Goal: Transaction & Acquisition: Purchase product/service

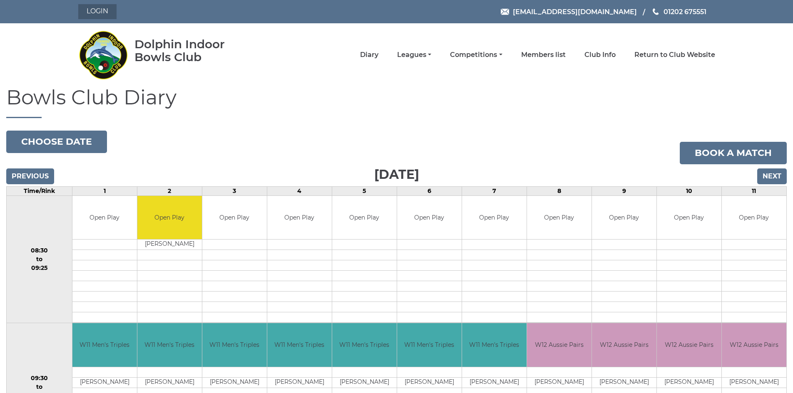
click at [97, 10] on link "Login" at bounding box center [97, 11] width 38 height 15
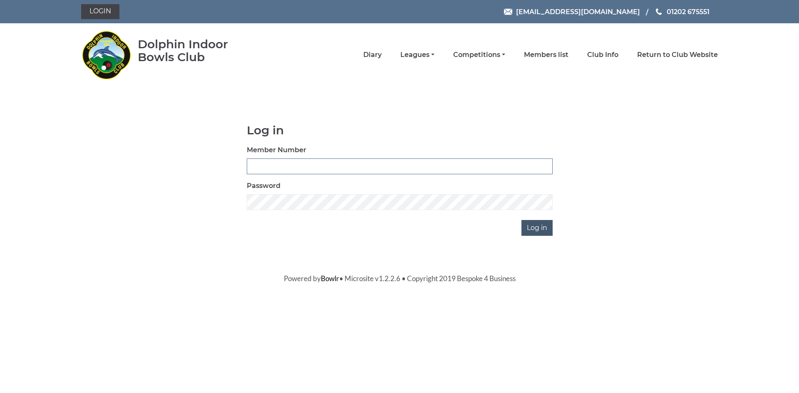
type input "2025"
click at [539, 230] on input "Log in" at bounding box center [536, 228] width 31 height 16
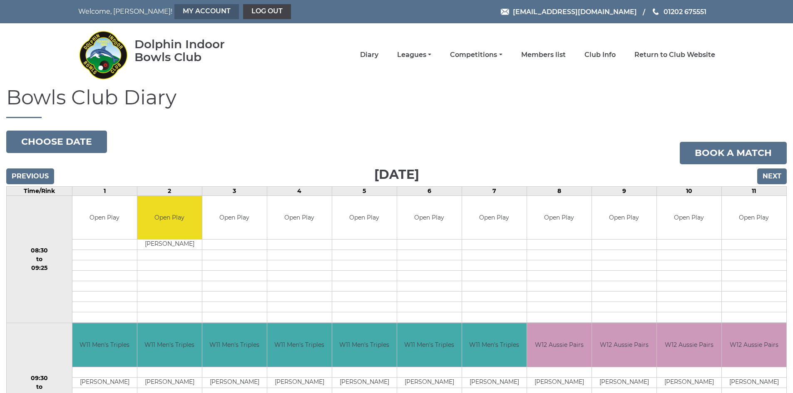
click at [174, 11] on link "My Account" at bounding box center [206, 11] width 64 height 15
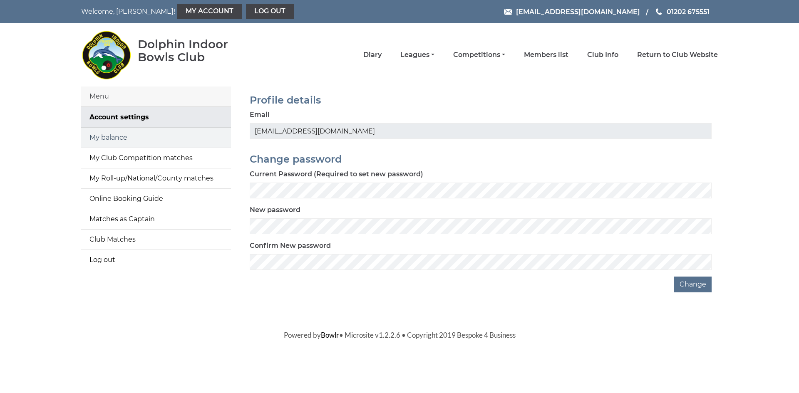
click at [121, 136] on link "My balance" at bounding box center [156, 138] width 150 height 20
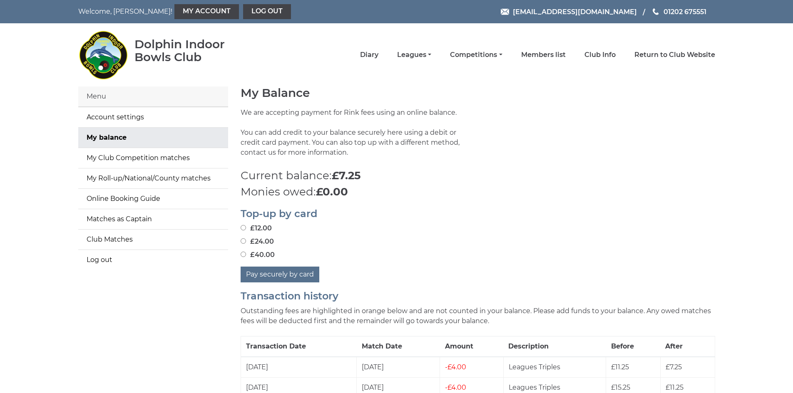
click at [242, 240] on input "£24.00" at bounding box center [242, 240] width 5 height 5
radio input "true"
click at [282, 275] on button "Pay securely by card" at bounding box center [279, 275] width 79 height 16
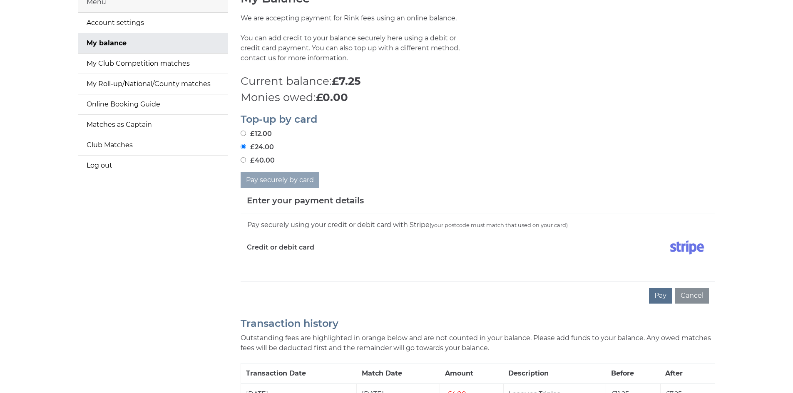
scroll to position [100, 0]
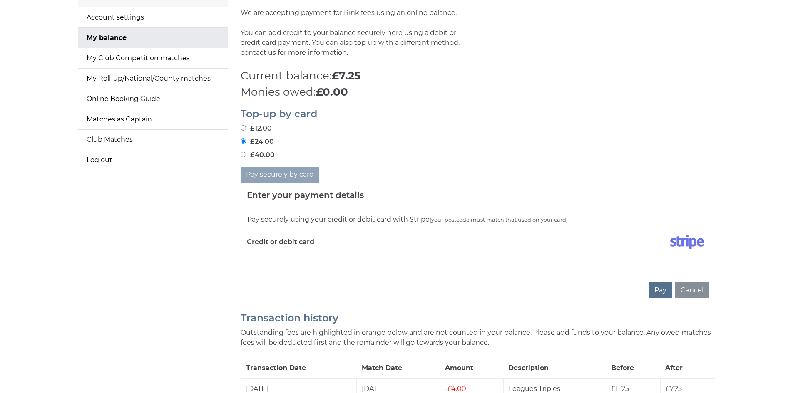
click at [244, 270] on div "Pay securely using your credit or debit card with Stripe (your postcode must ma…" at bounding box center [477, 242] width 474 height 68
click at [642, 315] on h2 "Transaction history" at bounding box center [477, 318] width 474 height 11
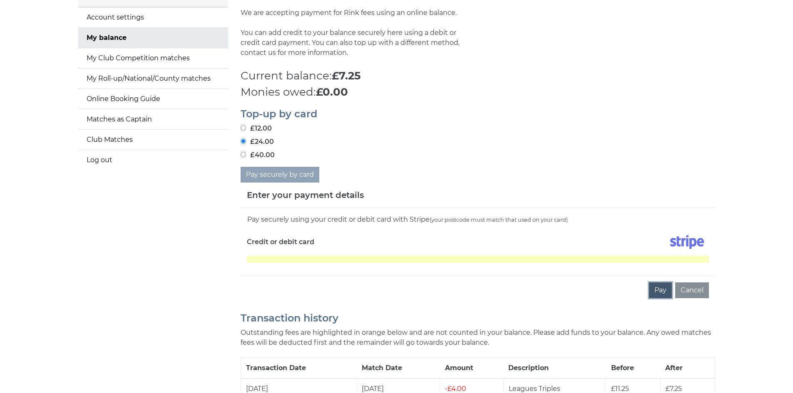
click at [659, 290] on button "Pay" at bounding box center [660, 291] width 23 height 16
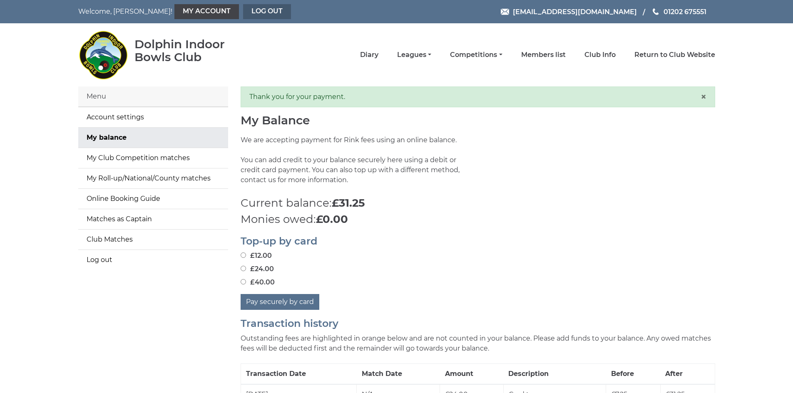
click at [243, 10] on link "Log out" at bounding box center [267, 11] width 48 height 15
